Goal: Navigation & Orientation: Find specific page/section

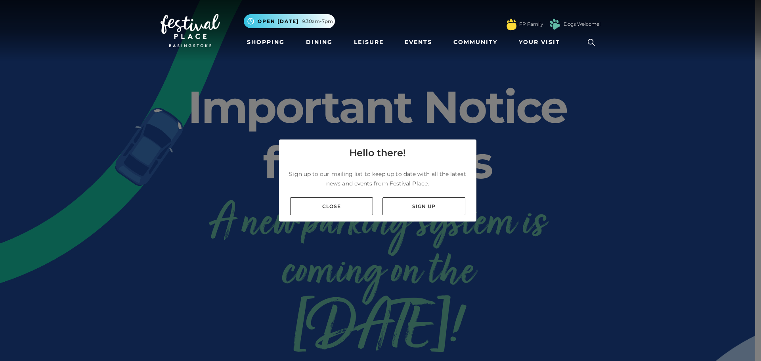
click at [350, 208] on link "Close" at bounding box center [331, 206] width 83 height 18
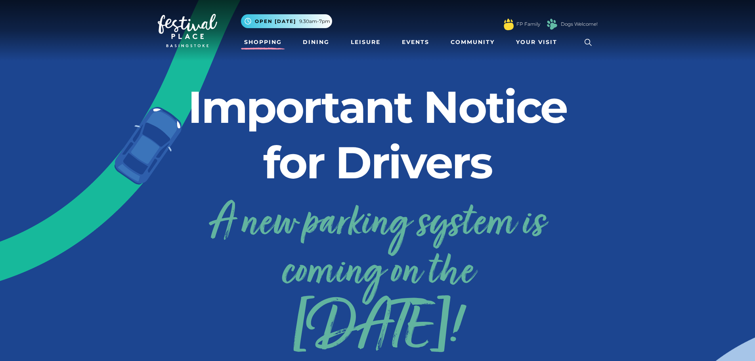
click at [257, 47] on link "Shopping" at bounding box center [263, 42] width 44 height 15
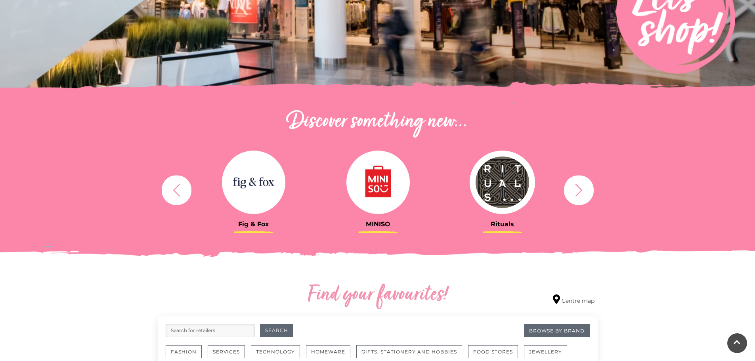
scroll to position [198, 0]
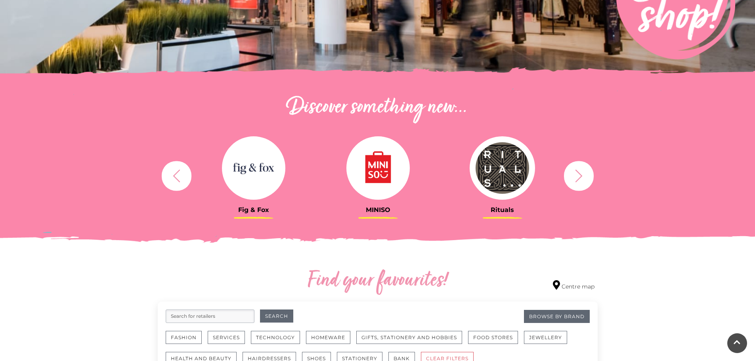
click at [583, 177] on icon "button" at bounding box center [578, 175] width 15 height 15
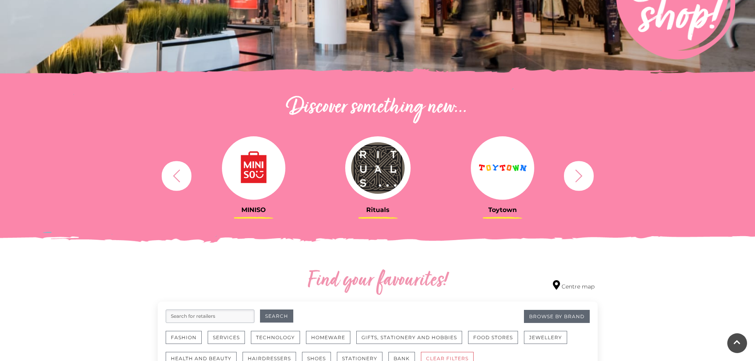
click at [583, 174] on icon "button" at bounding box center [578, 175] width 15 height 15
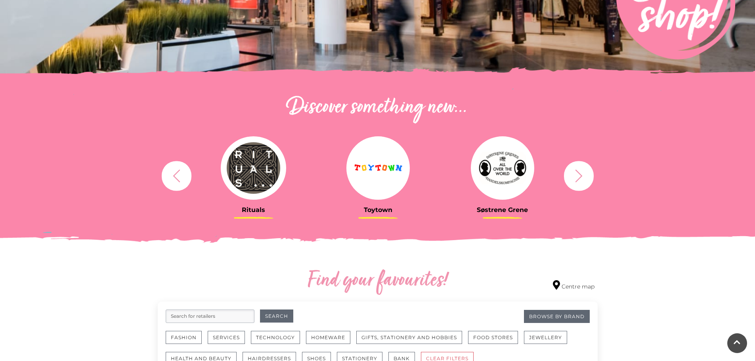
click at [583, 173] on icon "button" at bounding box center [578, 175] width 15 height 15
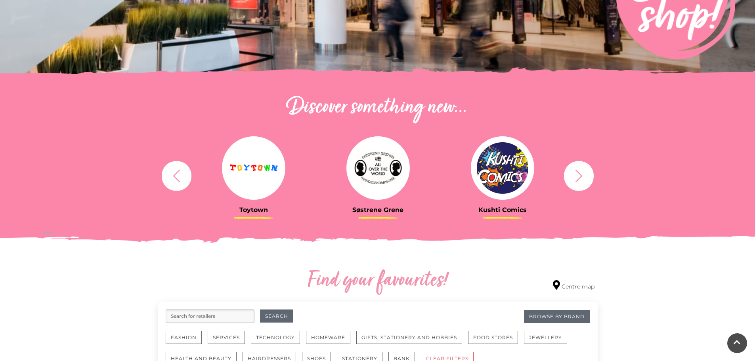
click at [583, 173] on icon "button" at bounding box center [578, 175] width 15 height 15
click at [577, 173] on icon "button" at bounding box center [578, 175] width 15 height 15
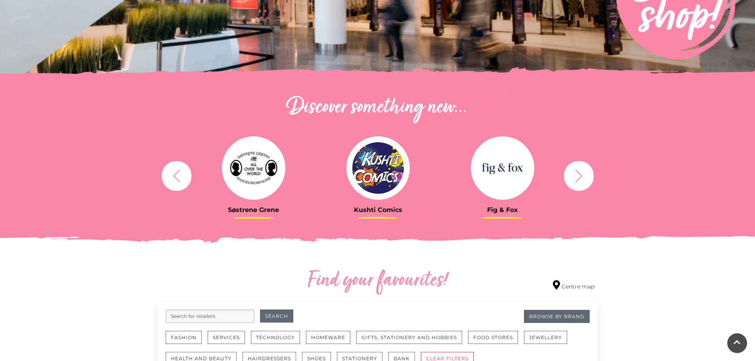
click at [578, 172] on icon "button" at bounding box center [578, 175] width 7 height 13
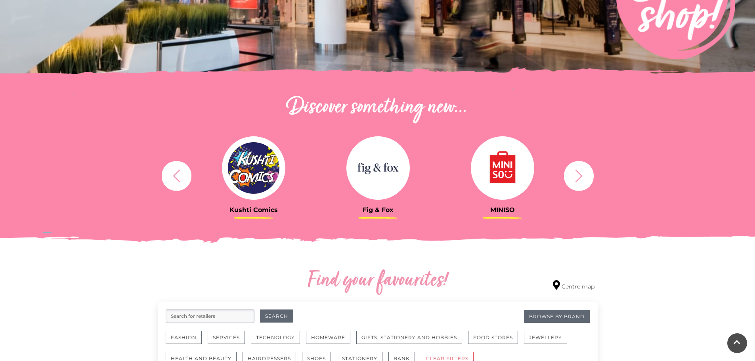
click at [581, 172] on icon "button" at bounding box center [578, 175] width 15 height 15
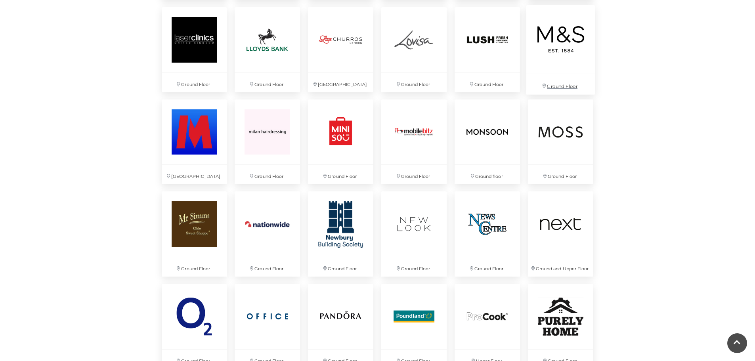
scroll to position [1347, 0]
